Goal: Task Accomplishment & Management: Manage account settings

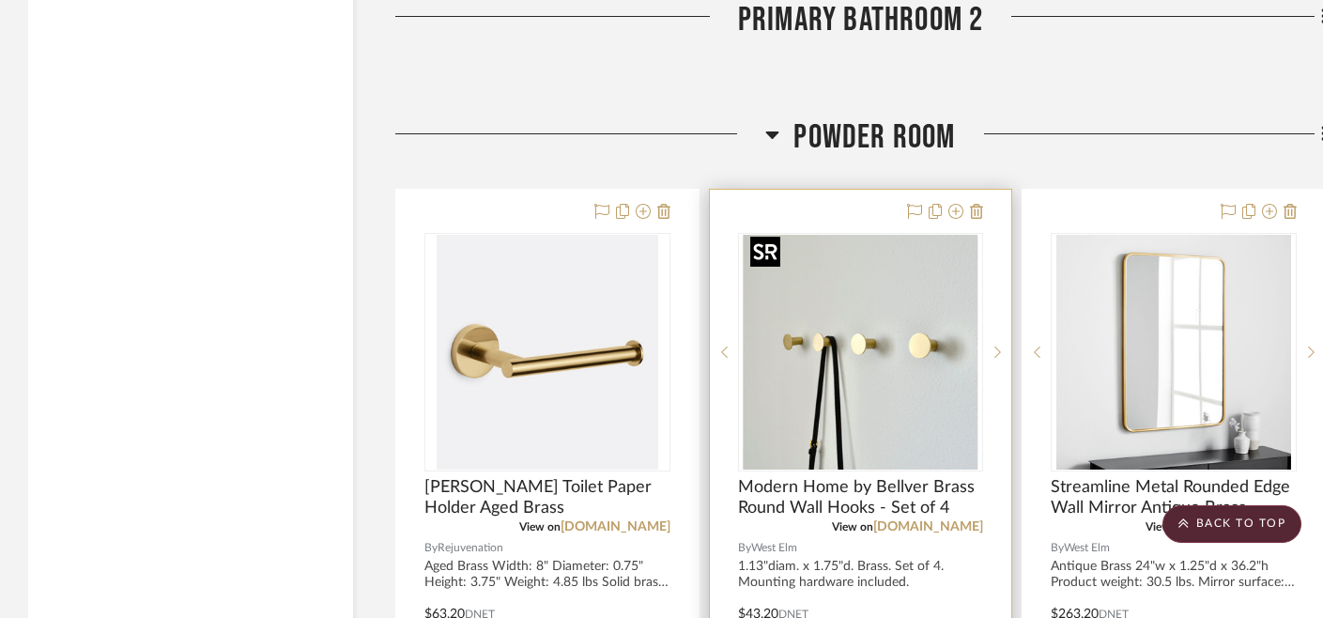
click at [829, 333] on img "0" at bounding box center [860, 352] width 235 height 235
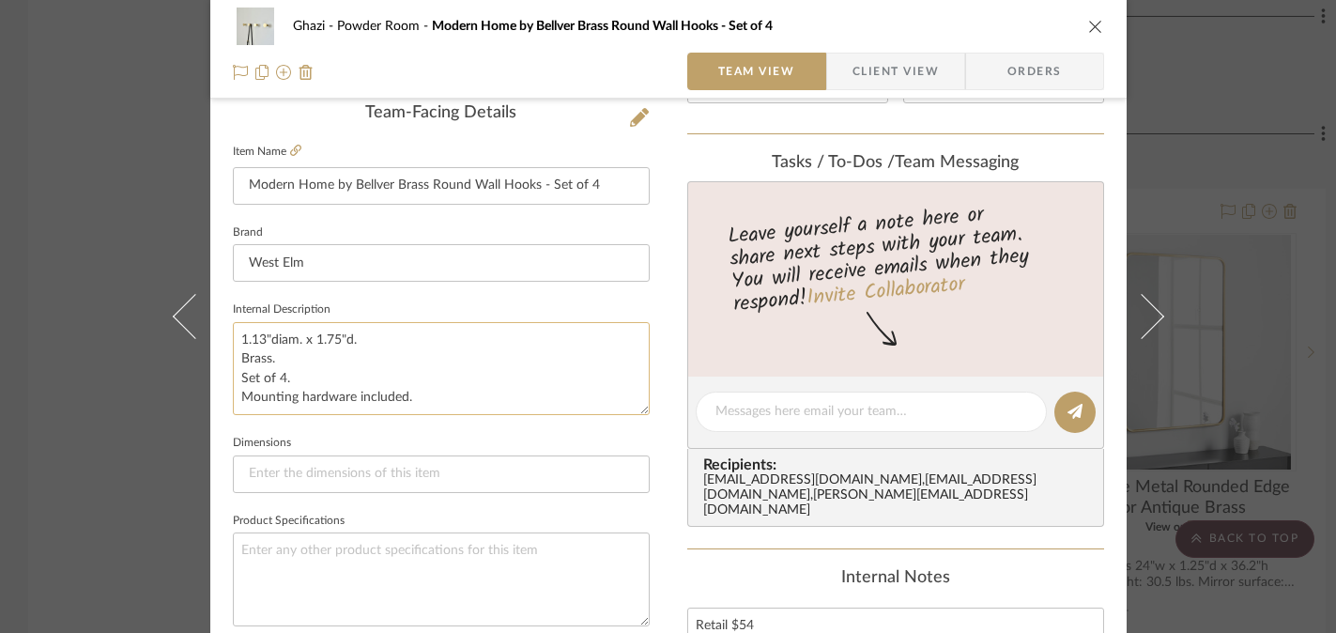
scroll to position [466, 0]
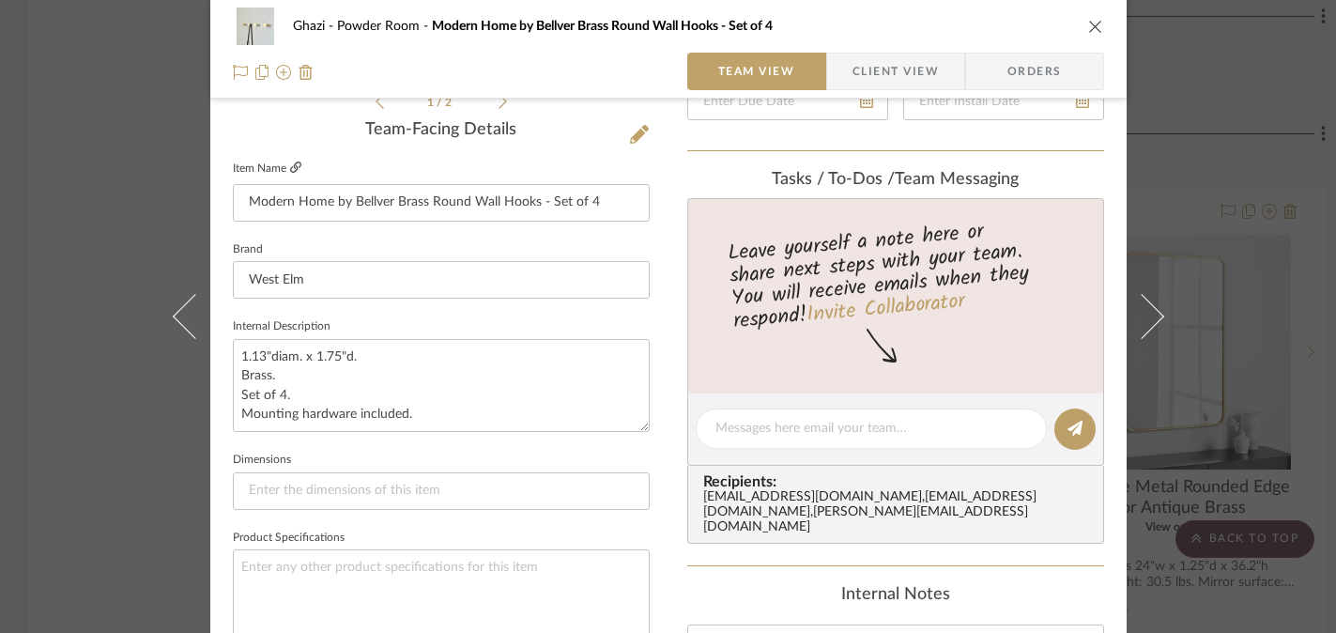
click at [294, 169] on icon at bounding box center [295, 166] width 11 height 11
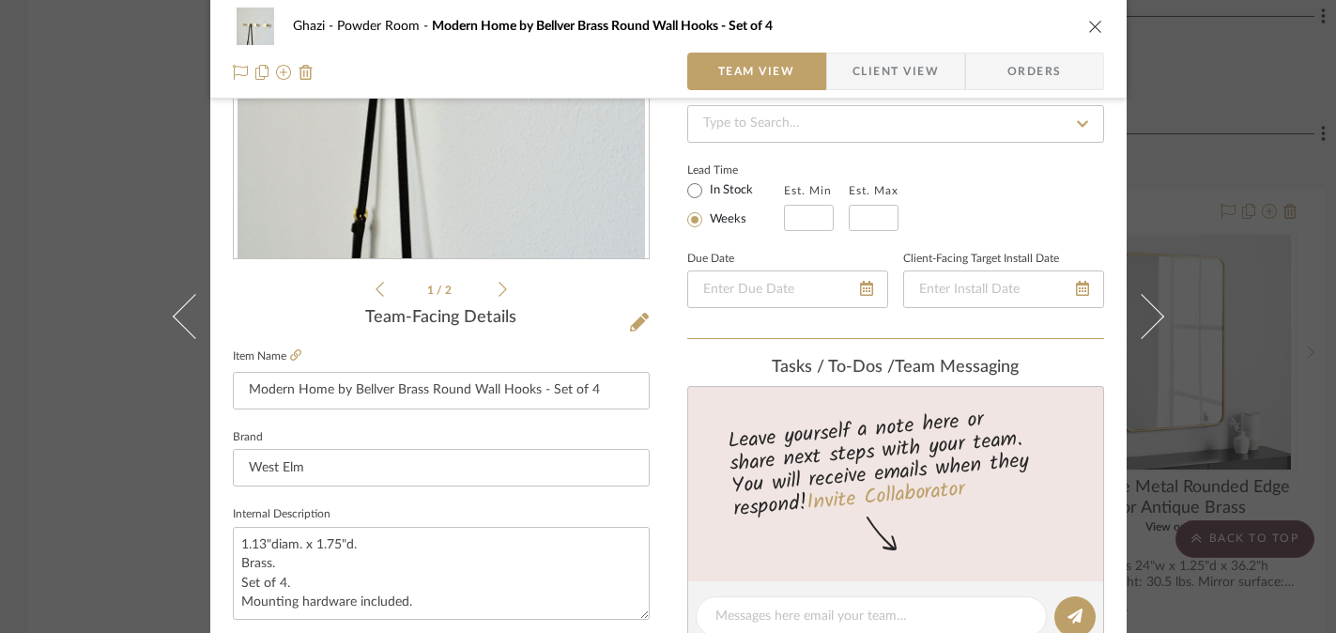
scroll to position [260, 0]
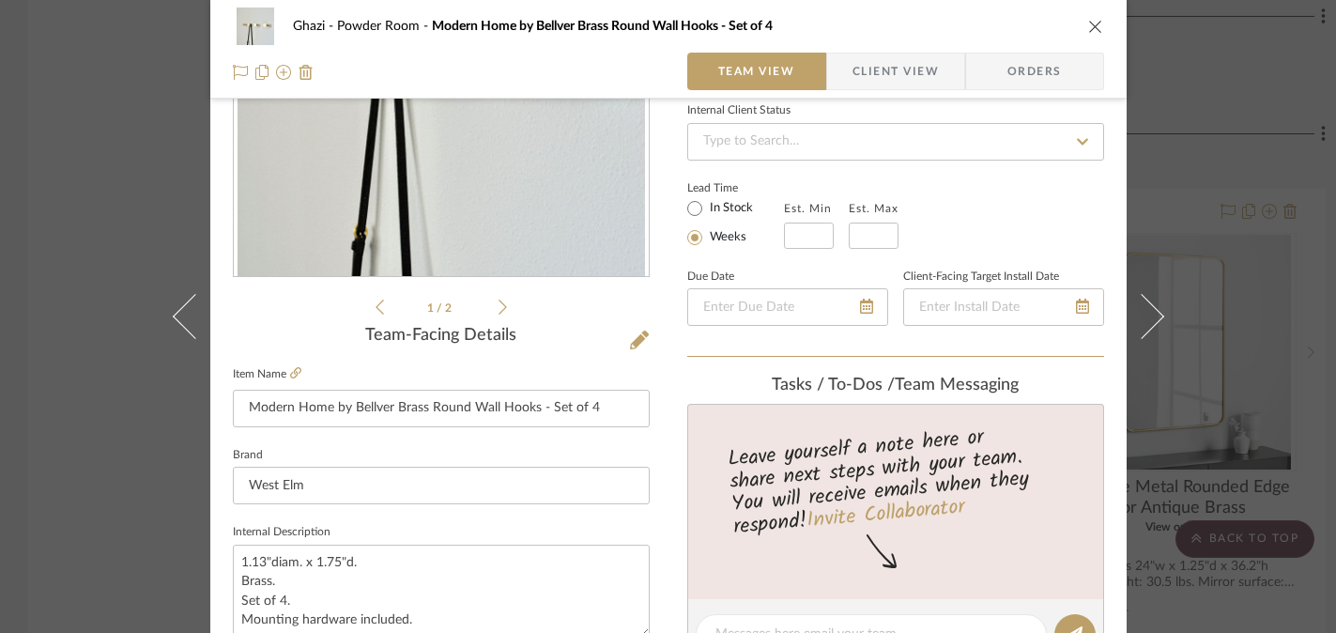
click at [50, 264] on div "Ghazi Powder Room Modern Home by Bellver Brass Round Wall Hooks - Set of 4 Team…" at bounding box center [668, 316] width 1336 height 633
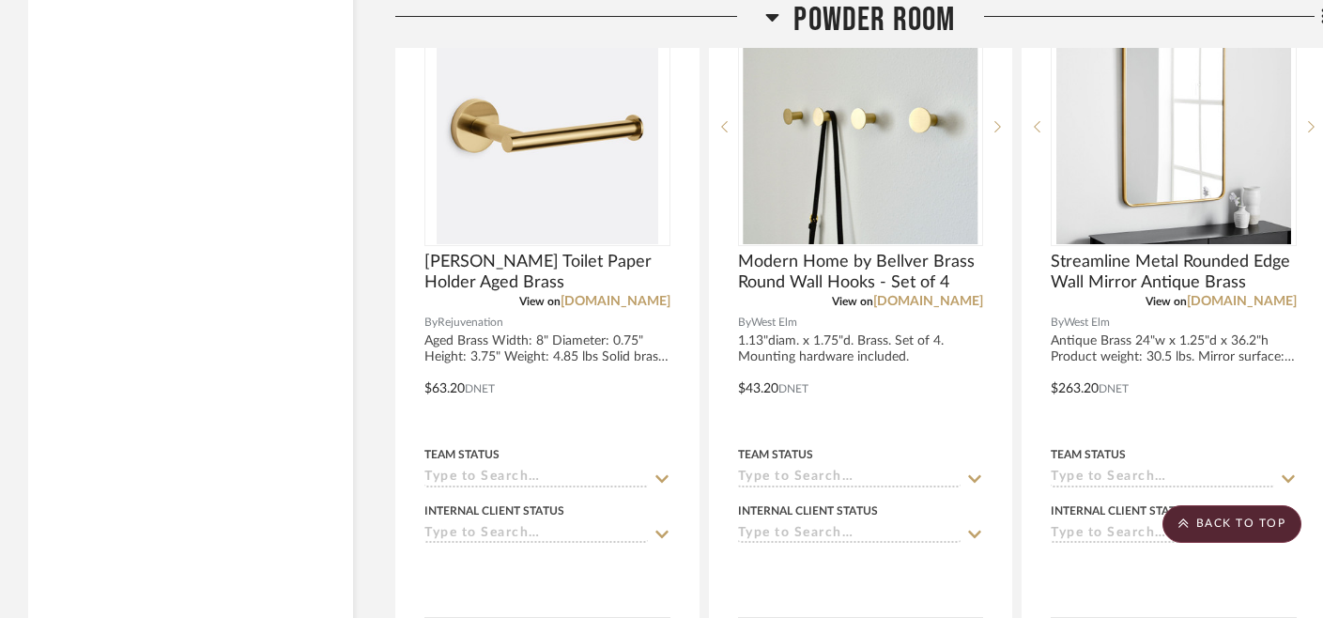
scroll to position [6055, 0]
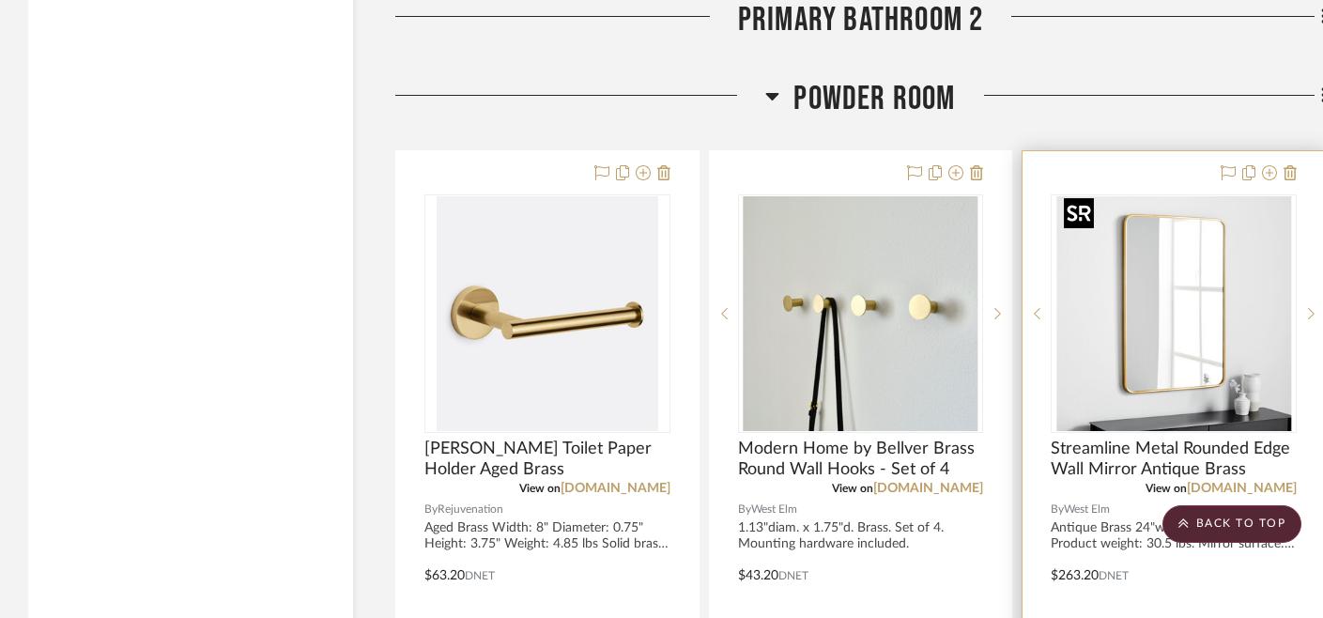
click at [0, 0] on img at bounding box center [0, 0] width 0 height 0
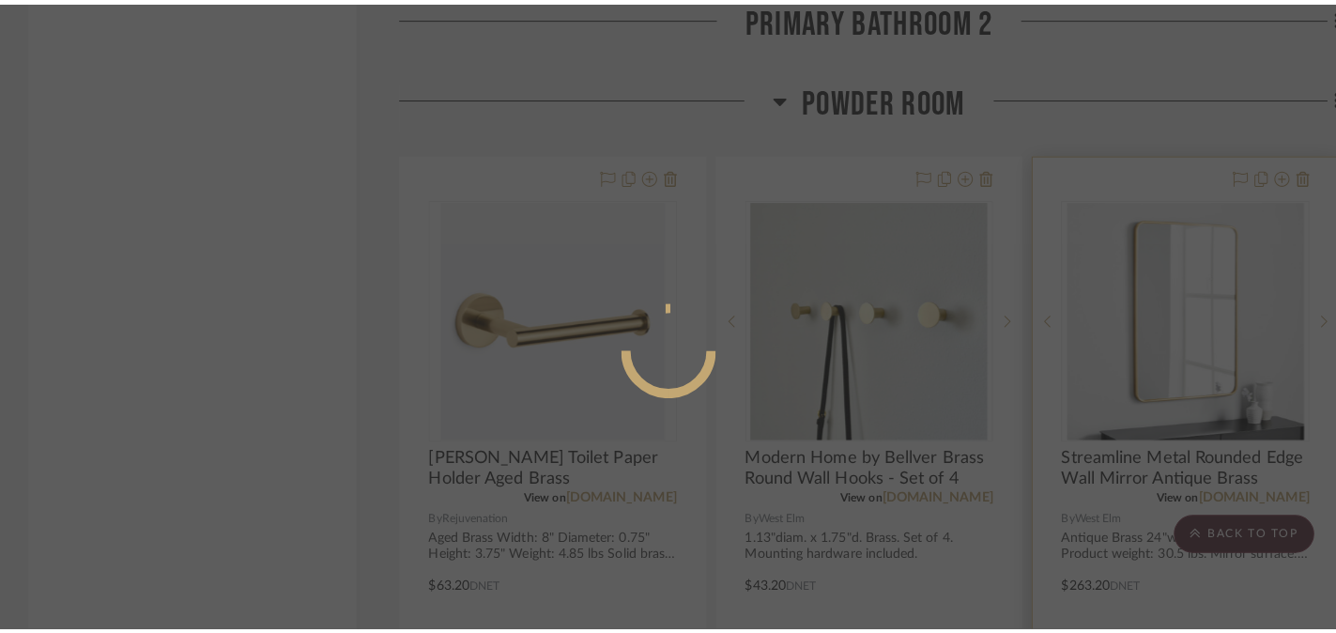
scroll to position [0, 0]
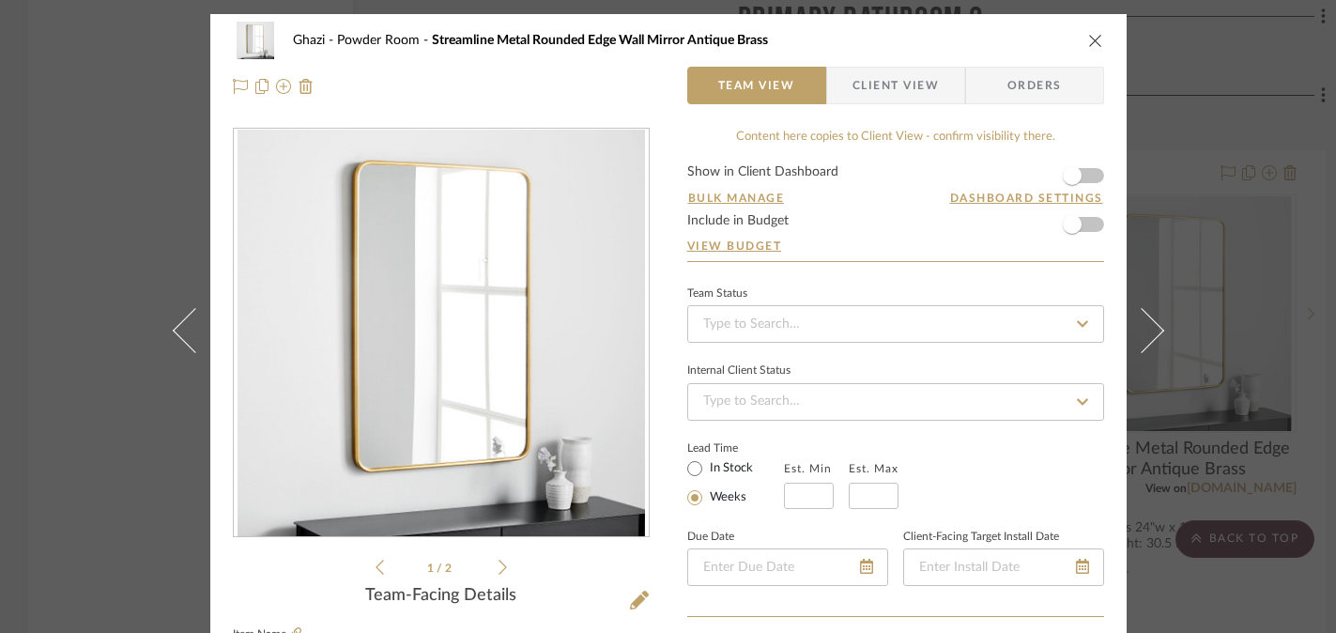
click at [498, 568] on icon at bounding box center [502, 567] width 8 height 17
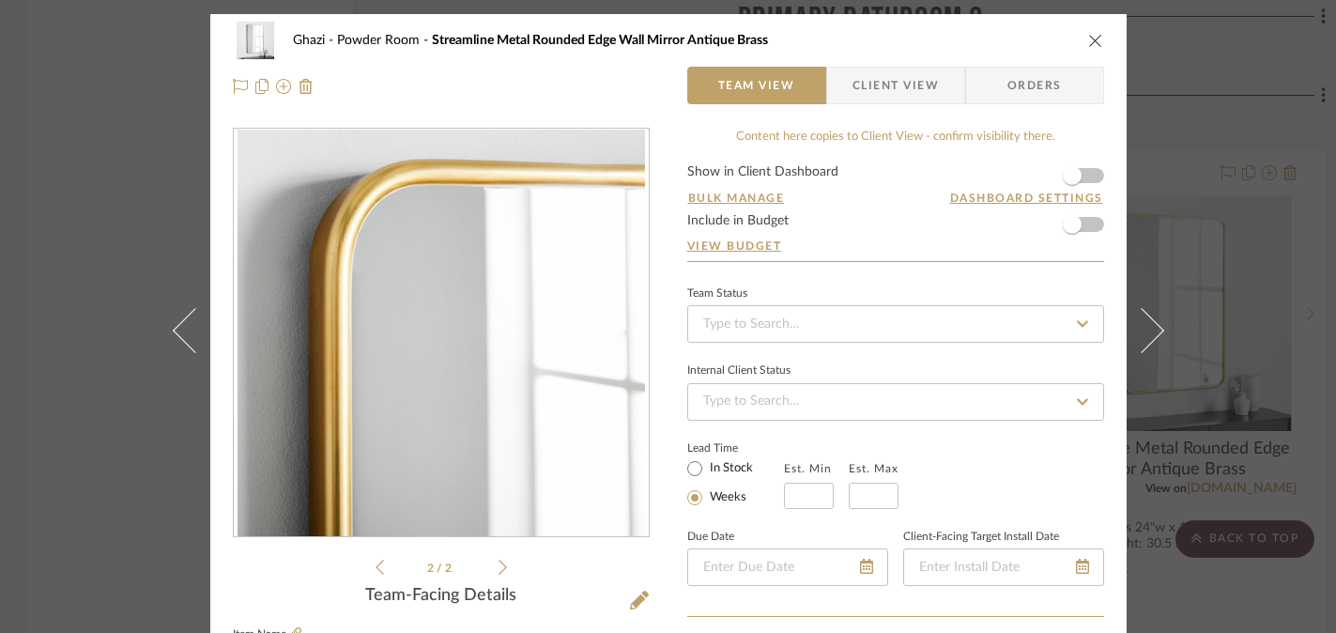
click at [375, 567] on icon at bounding box center [379, 567] width 8 height 17
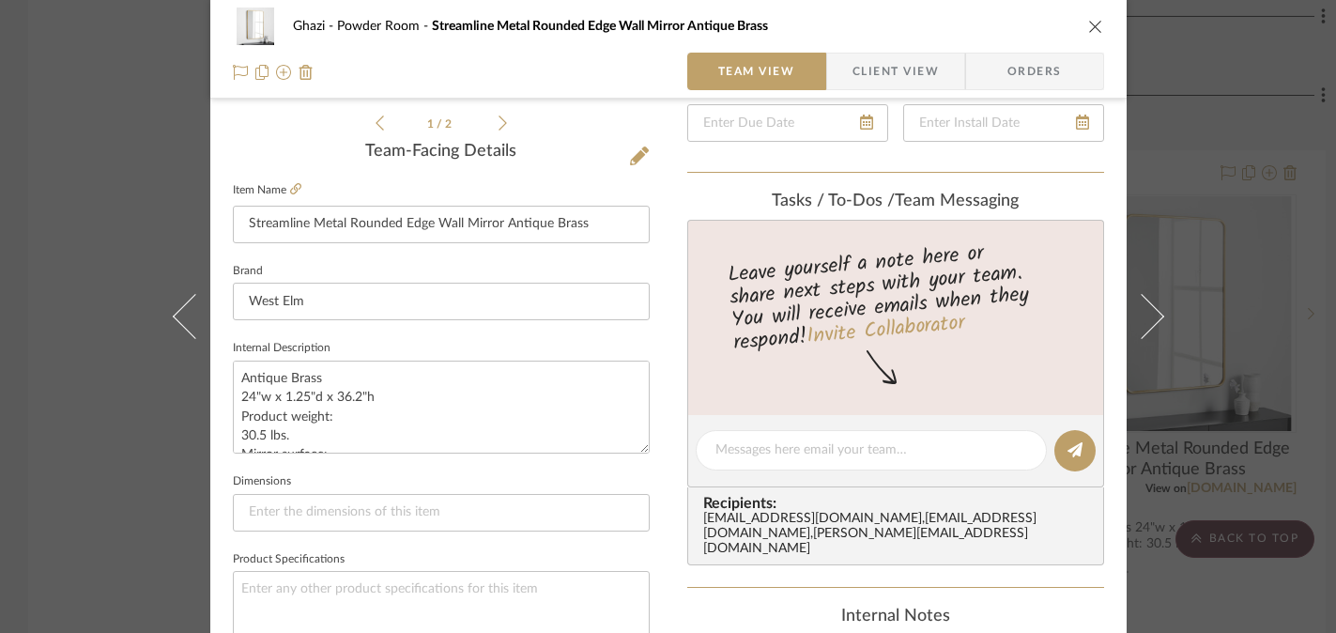
scroll to position [448, 0]
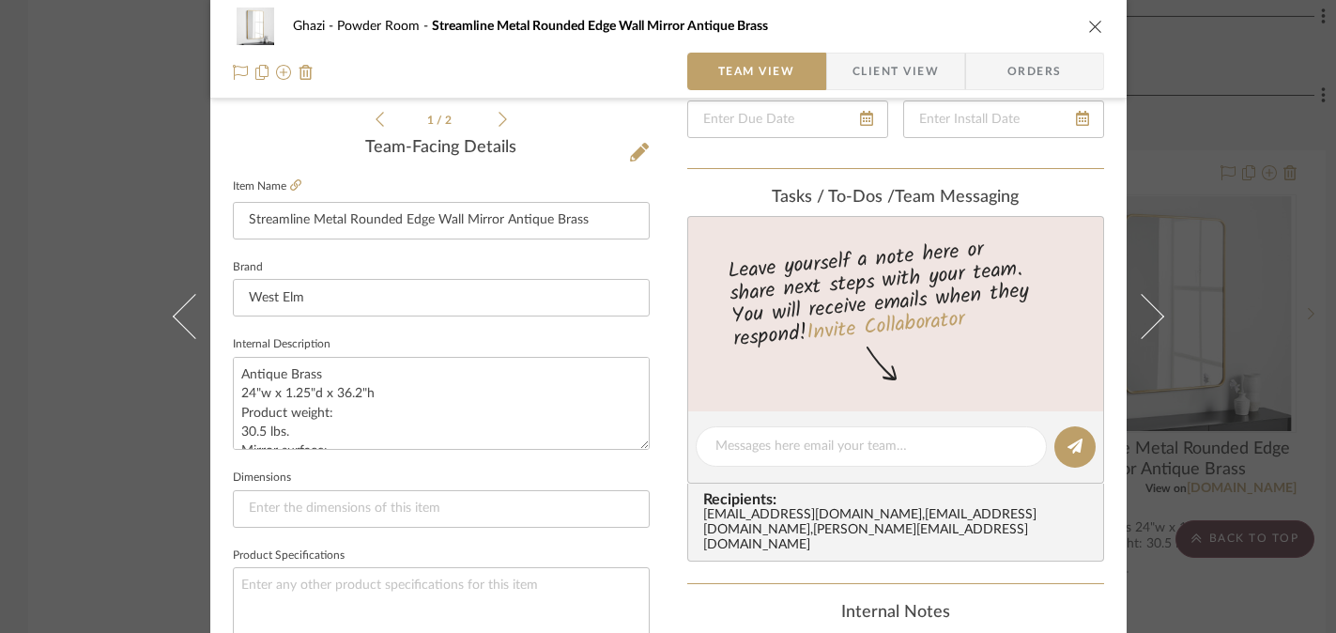
click at [63, 218] on div "Ghazi Powder Room Streamline Metal Rounded Edge Wall Mirror Antique Brass Team …" at bounding box center [668, 316] width 1336 height 633
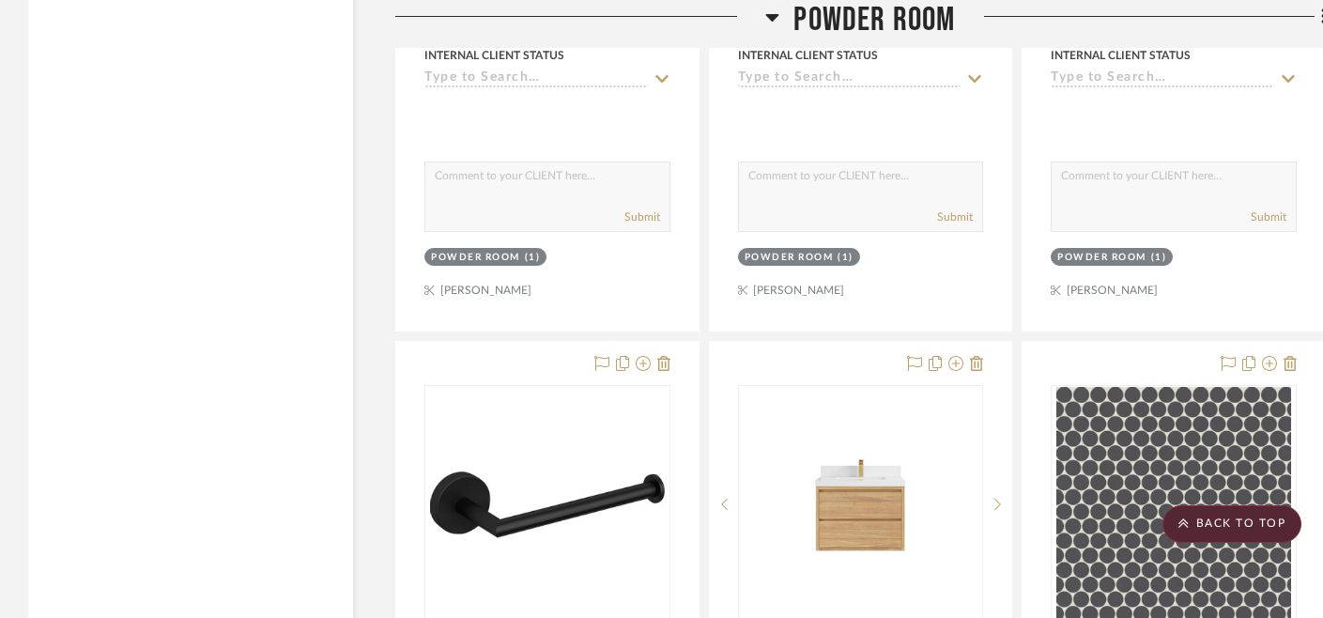
scroll to position [6733, 0]
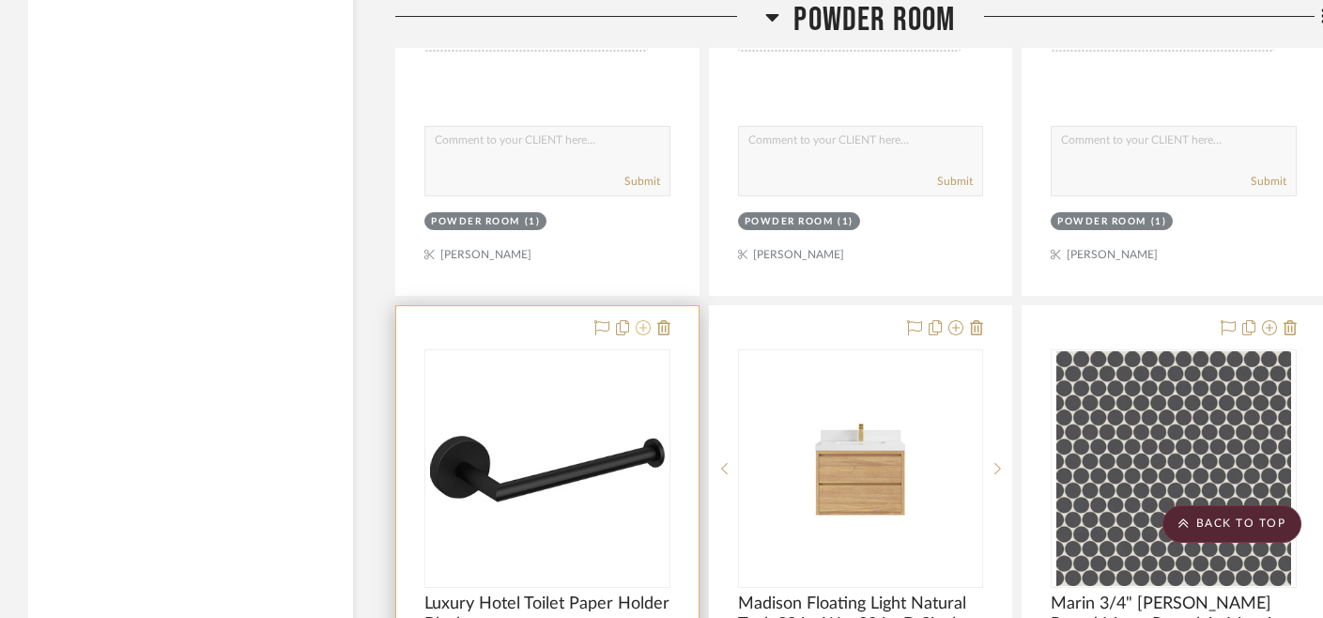
click at [645, 325] on icon at bounding box center [643, 327] width 15 height 15
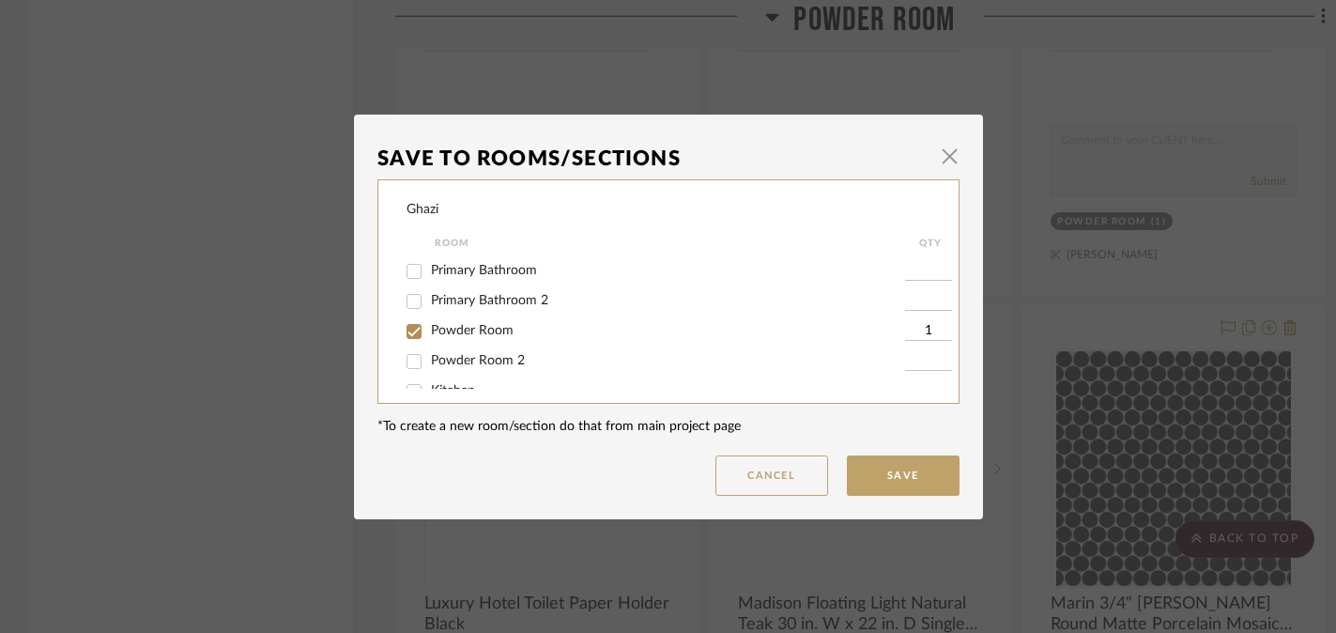
scroll to position [61, 0]
click at [443, 330] on span "Powder Room" at bounding box center [472, 327] width 83 height 13
click at [429, 330] on input "Powder Room" at bounding box center [414, 329] width 30 height 30
checkbox input "false"
click at [883, 481] on button "Save" at bounding box center [903, 475] width 113 height 40
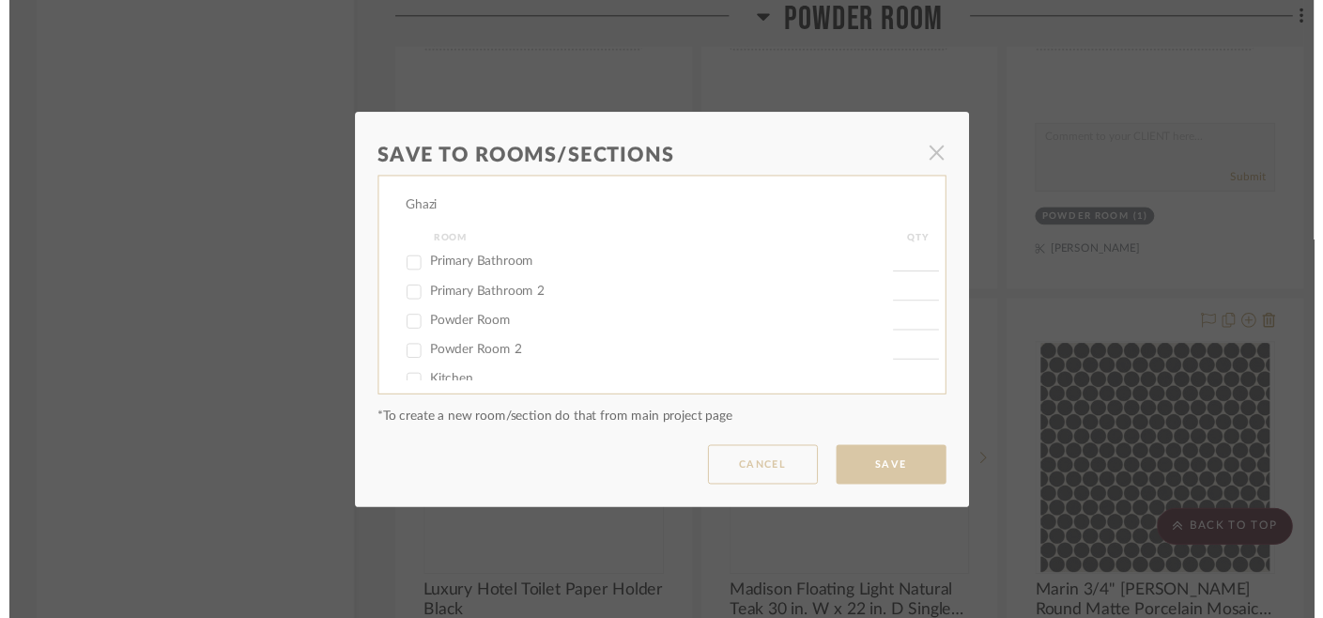
scroll to position [6733, 0]
